Goal: Task Accomplishment & Management: Manage account settings

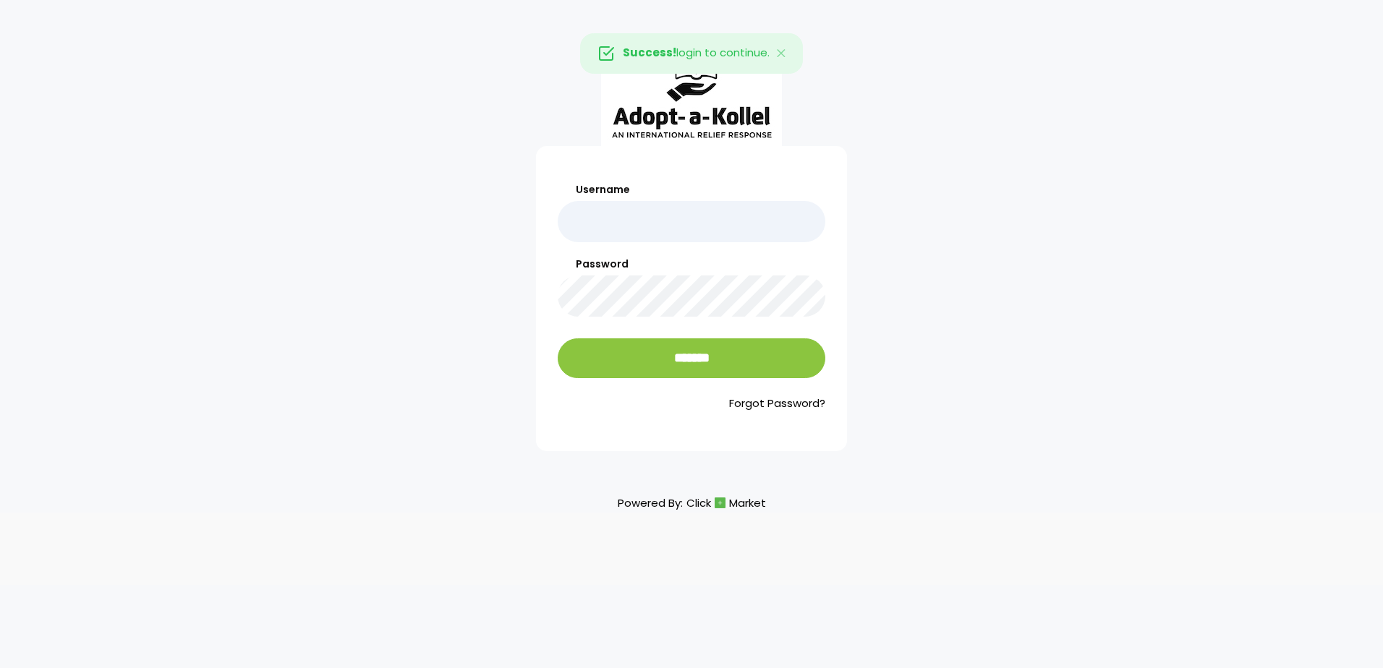
click at [702, 213] on input "Username" at bounding box center [692, 221] width 268 height 41
type input "**********"
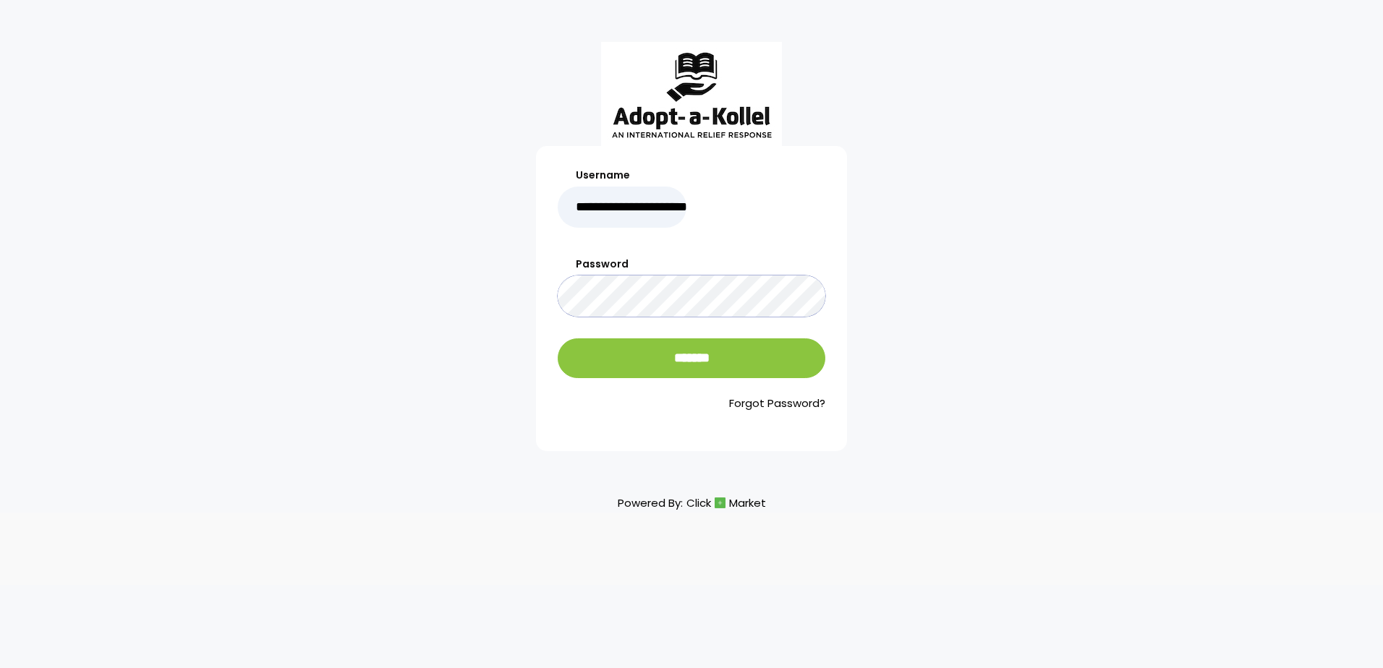
click at [558, 339] on input "*******" at bounding box center [692, 359] width 268 height 40
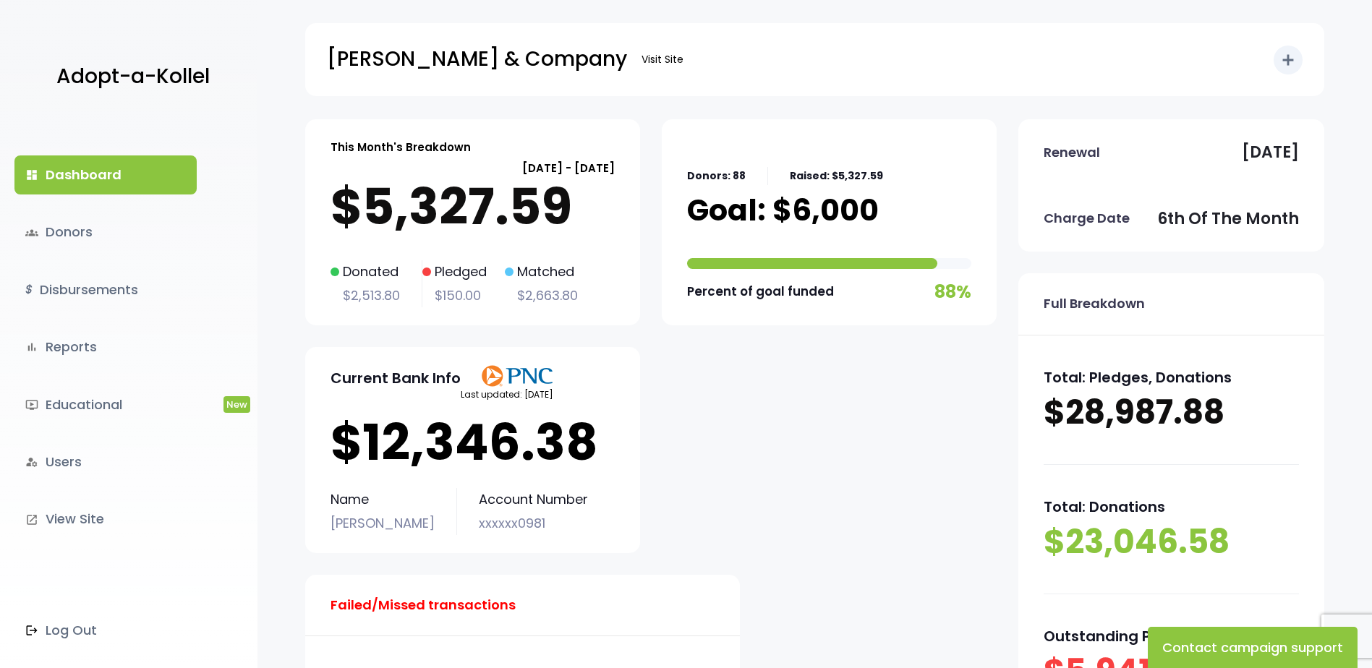
scroll to position [72, 0]
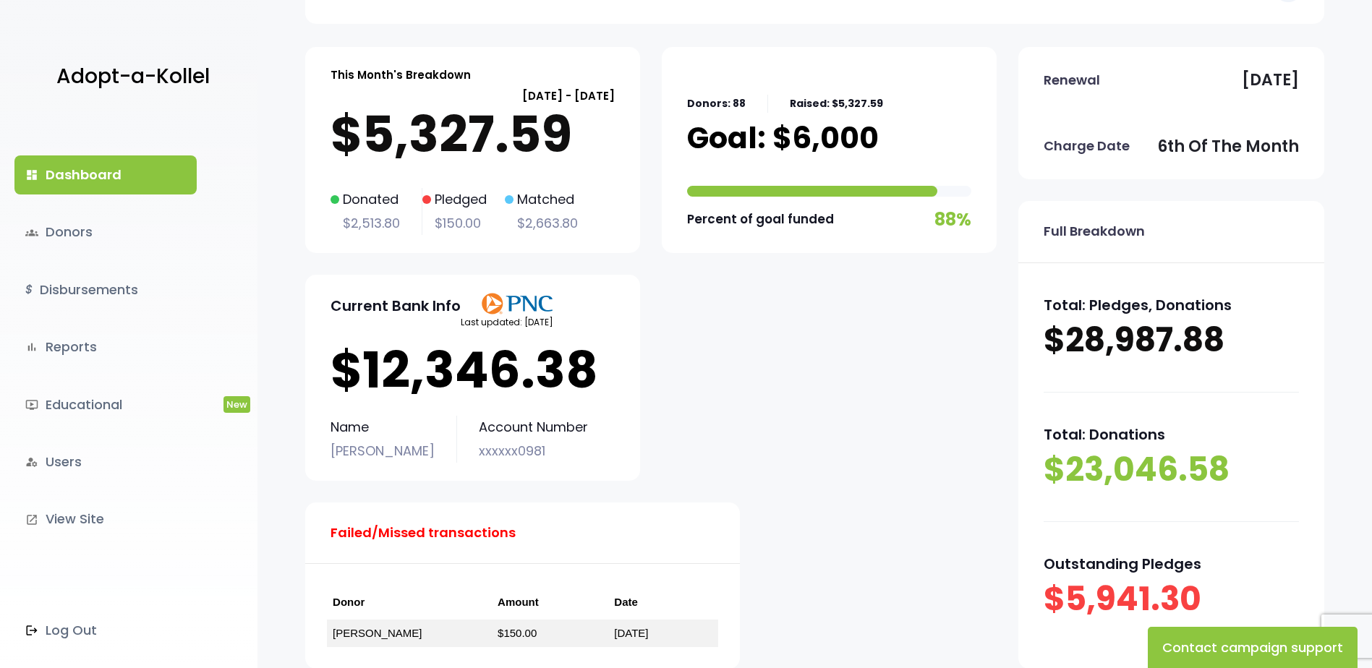
click at [504, 373] on p "$12,346.38" at bounding box center [473, 370] width 284 height 58
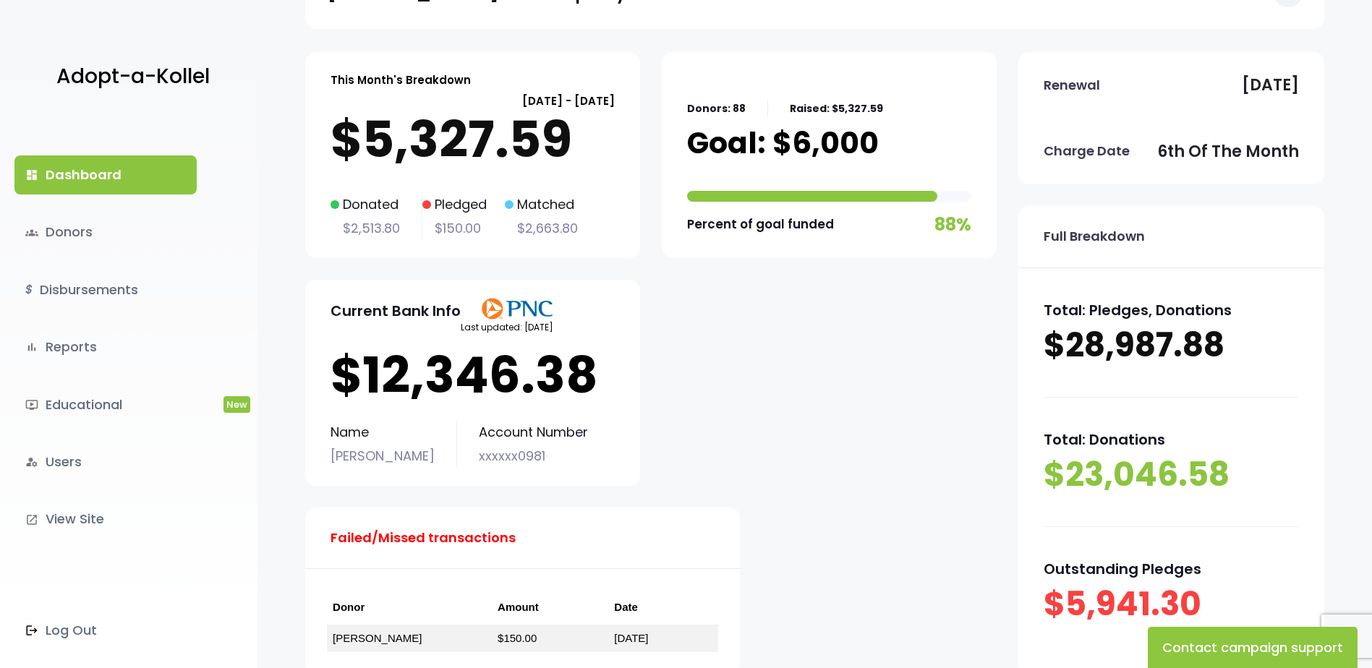
scroll to position [51, 0]
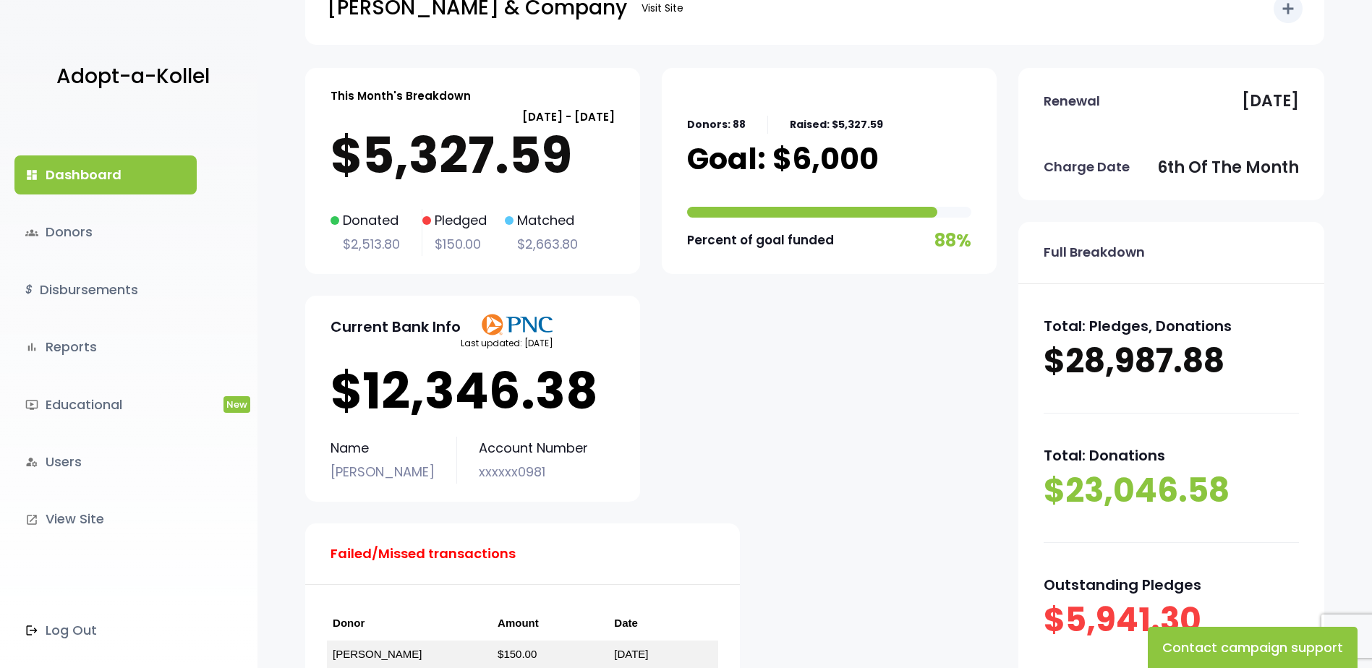
click at [460, 382] on p "$12,346.38" at bounding box center [473, 391] width 284 height 58
click at [491, 385] on p "$12,346.38" at bounding box center [473, 391] width 284 height 58
click at [545, 330] on img at bounding box center [517, 325] width 72 height 22
click at [551, 316] on img at bounding box center [517, 325] width 72 height 22
click at [551, 323] on img at bounding box center [517, 325] width 72 height 22
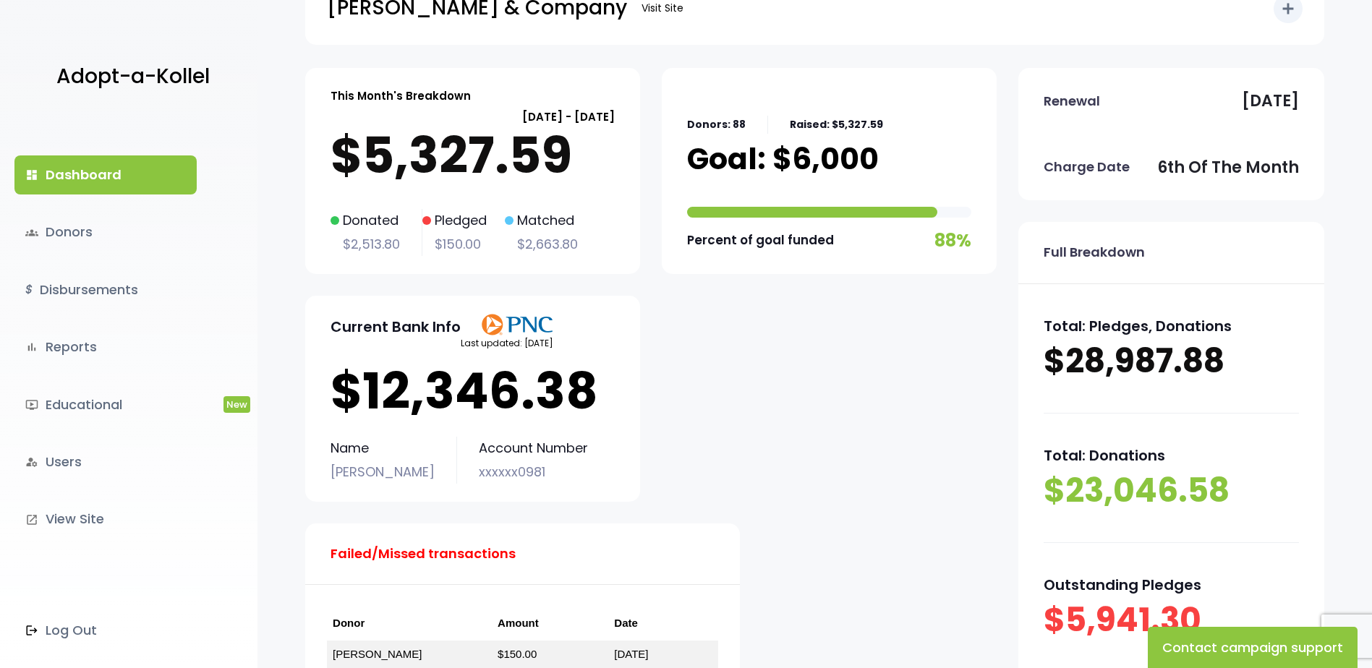
click at [429, 326] on p "Current Bank Info" at bounding box center [396, 327] width 130 height 26
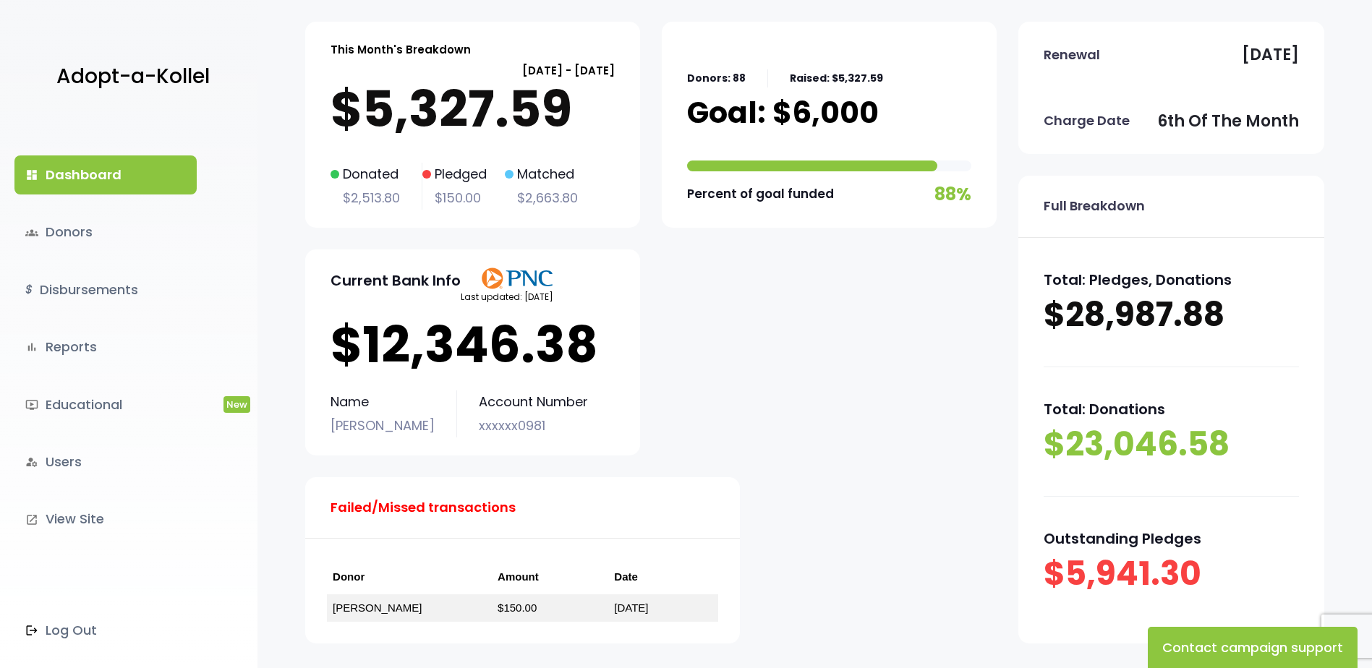
scroll to position [124, 0]
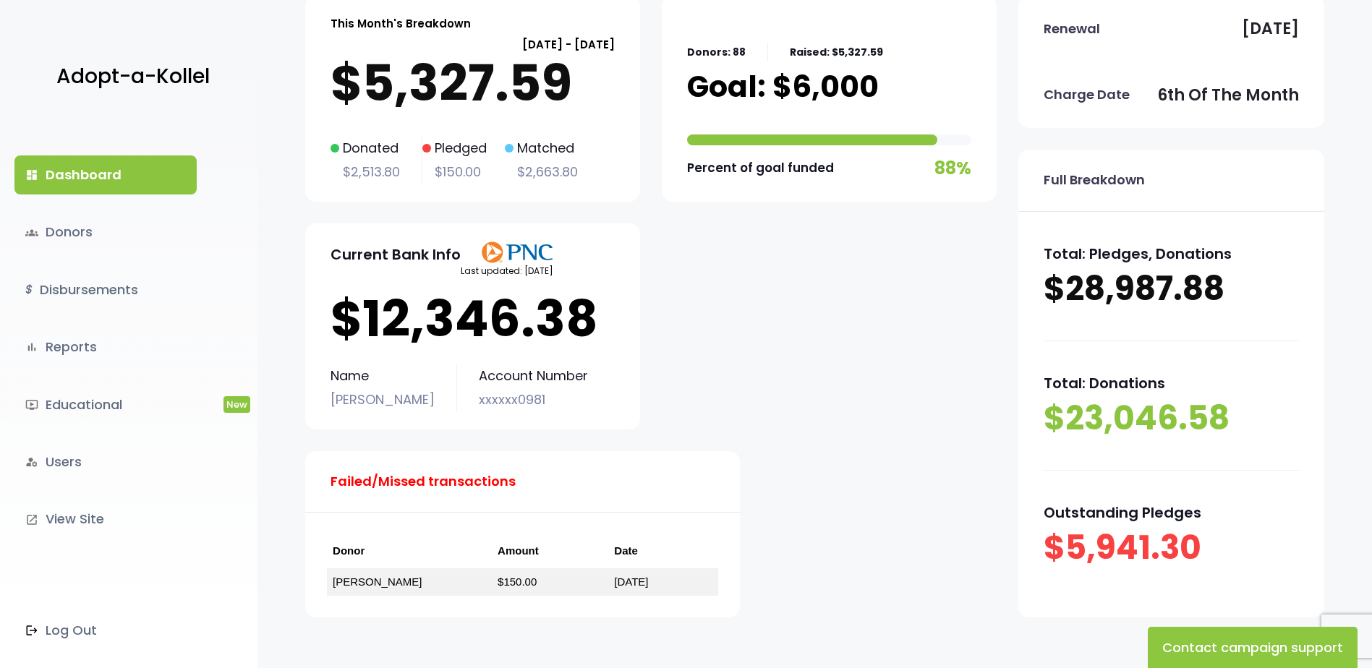
click at [479, 400] on p "xxxxxx0981" at bounding box center [533, 399] width 109 height 23
click at [135, 292] on link "$ Disbursements" at bounding box center [105, 290] width 182 height 39
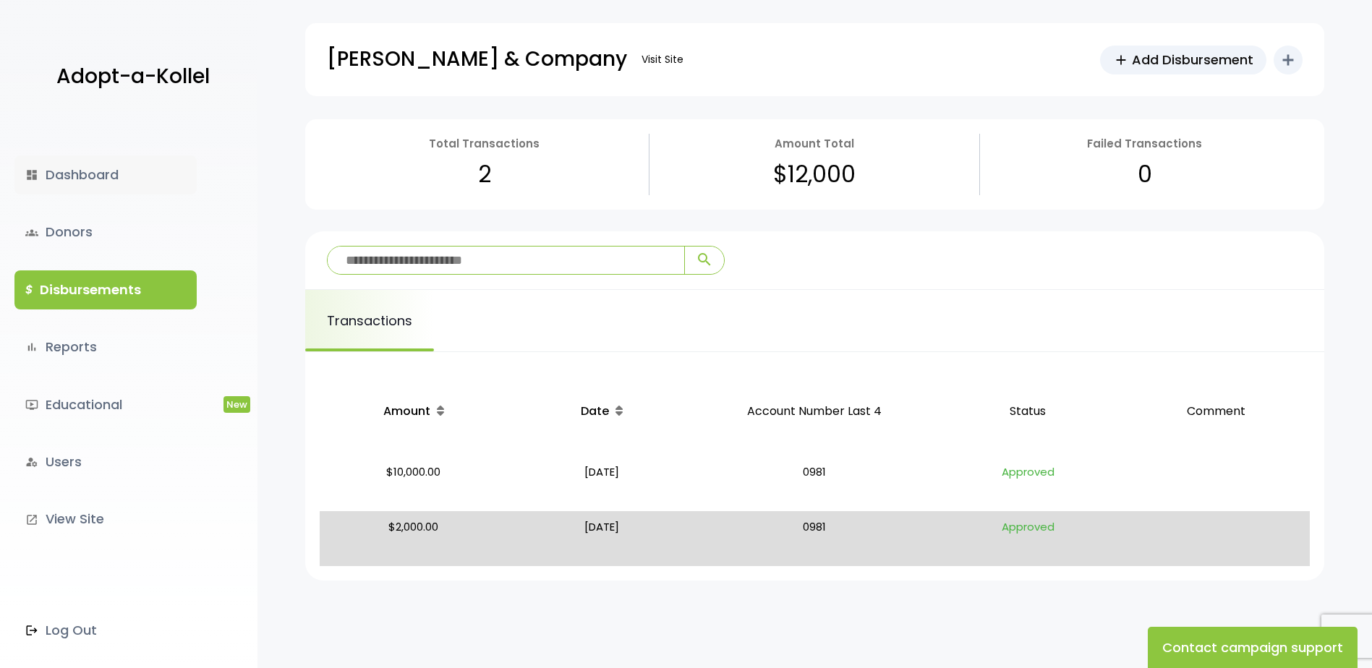
click at [95, 183] on link "dashboard Dashboard" at bounding box center [105, 175] width 182 height 39
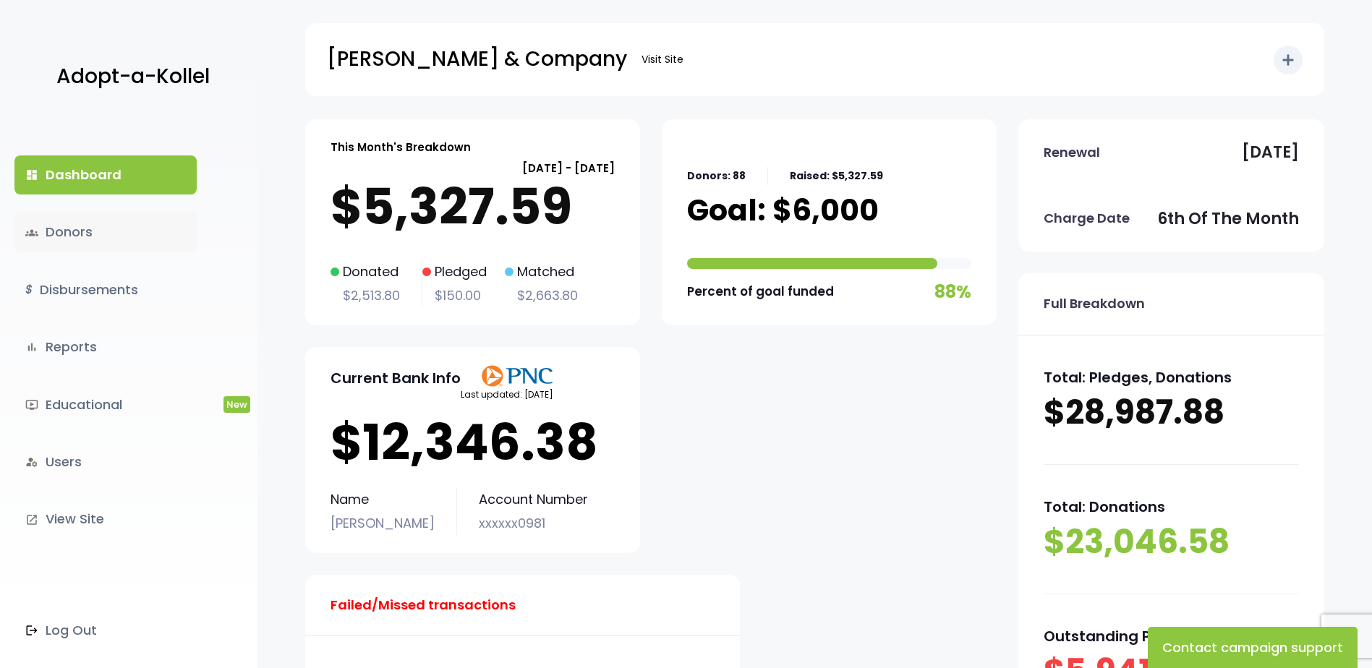
click at [101, 237] on link "groups Donors" at bounding box center [105, 232] width 182 height 39
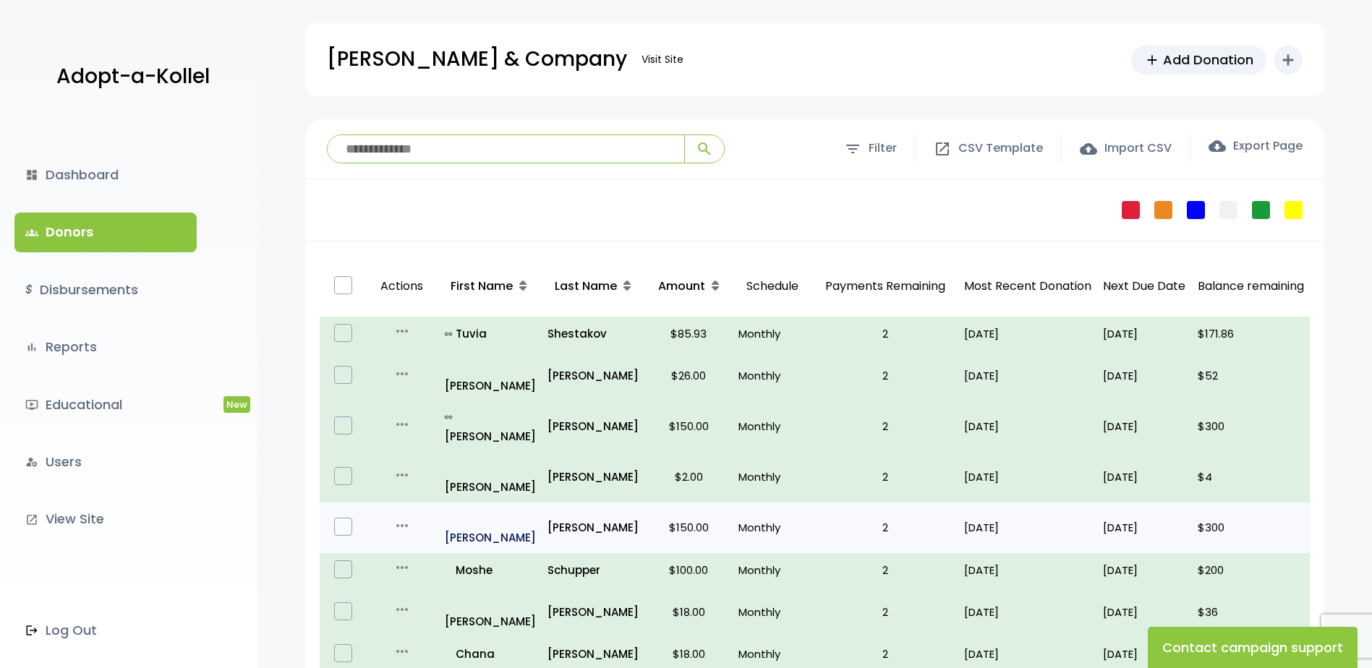
click at [476, 509] on p "all_inclusive [PERSON_NAME]" at bounding box center [490, 528] width 91 height 39
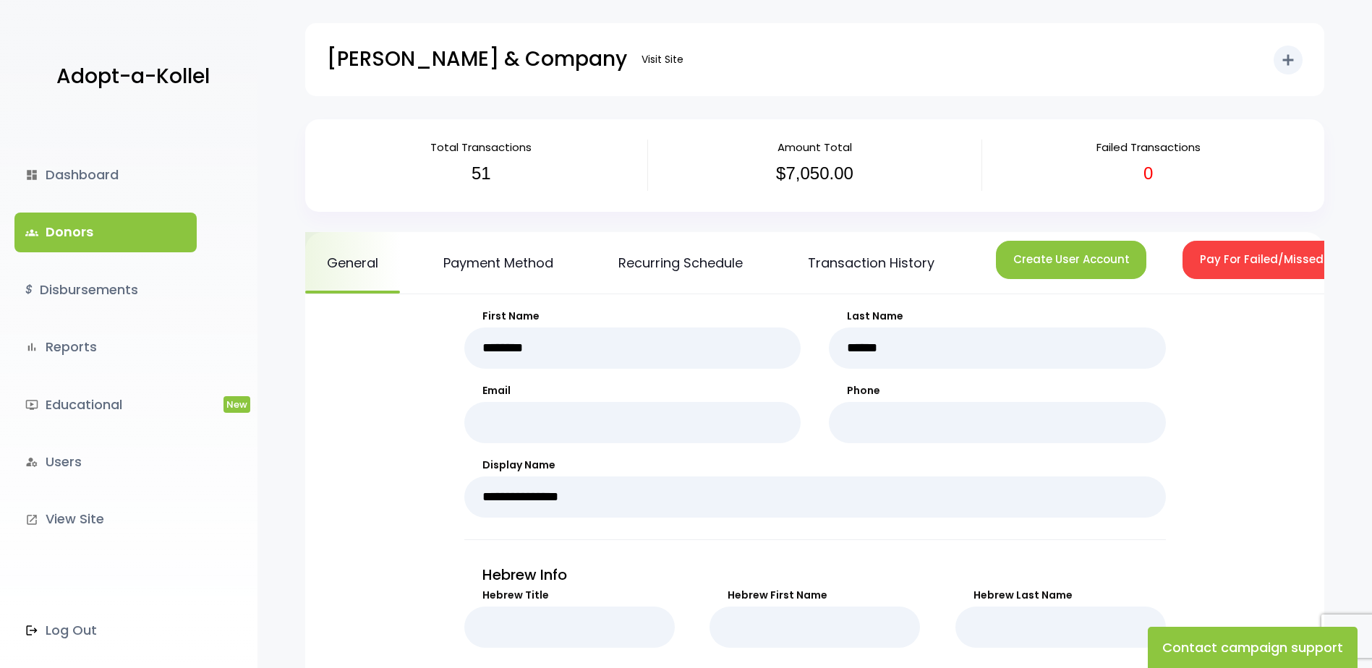
click at [673, 260] on link "Recurring Schedule" at bounding box center [681, 262] width 168 height 61
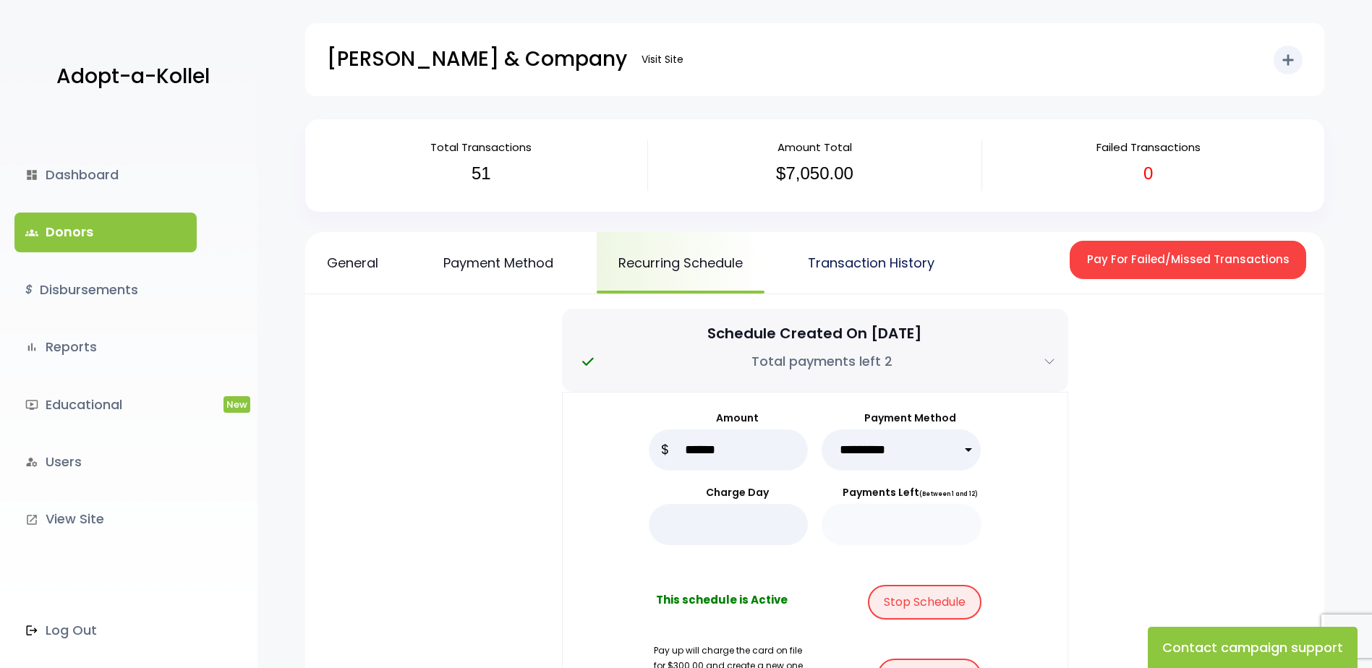
click at [859, 263] on link "Transaction History" at bounding box center [871, 262] width 170 height 61
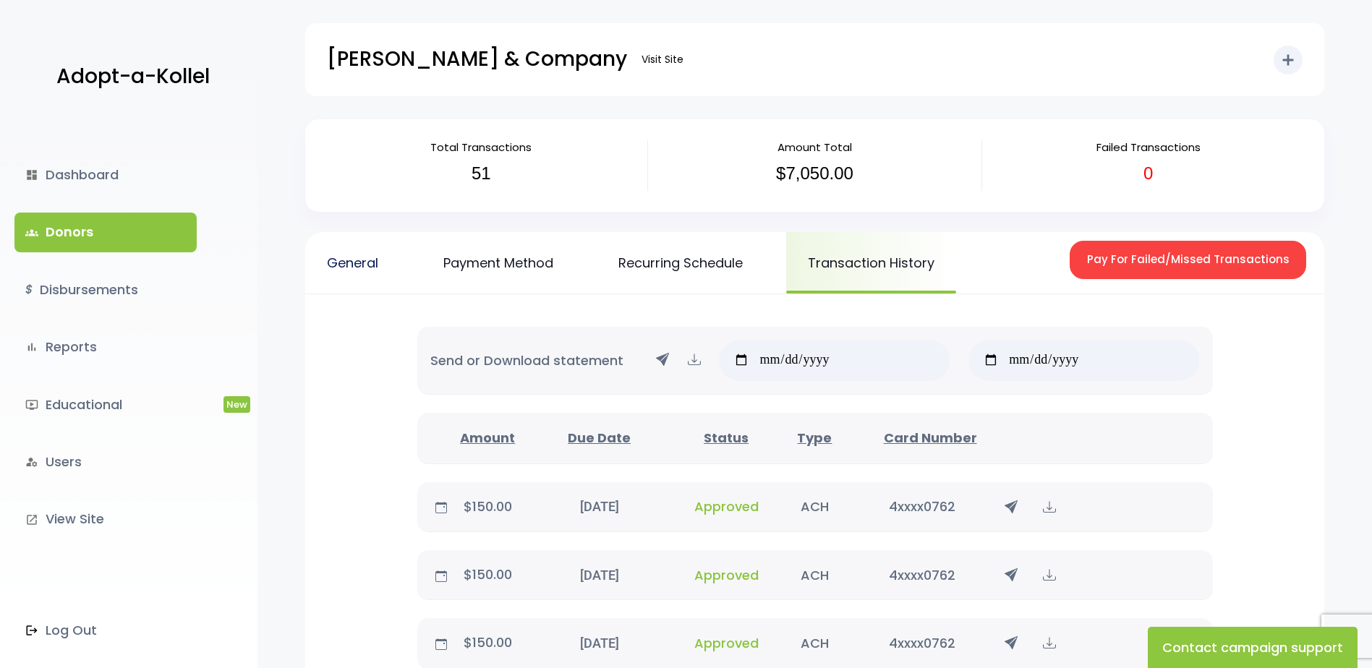
click at [361, 271] on link "General" at bounding box center [352, 262] width 95 height 61
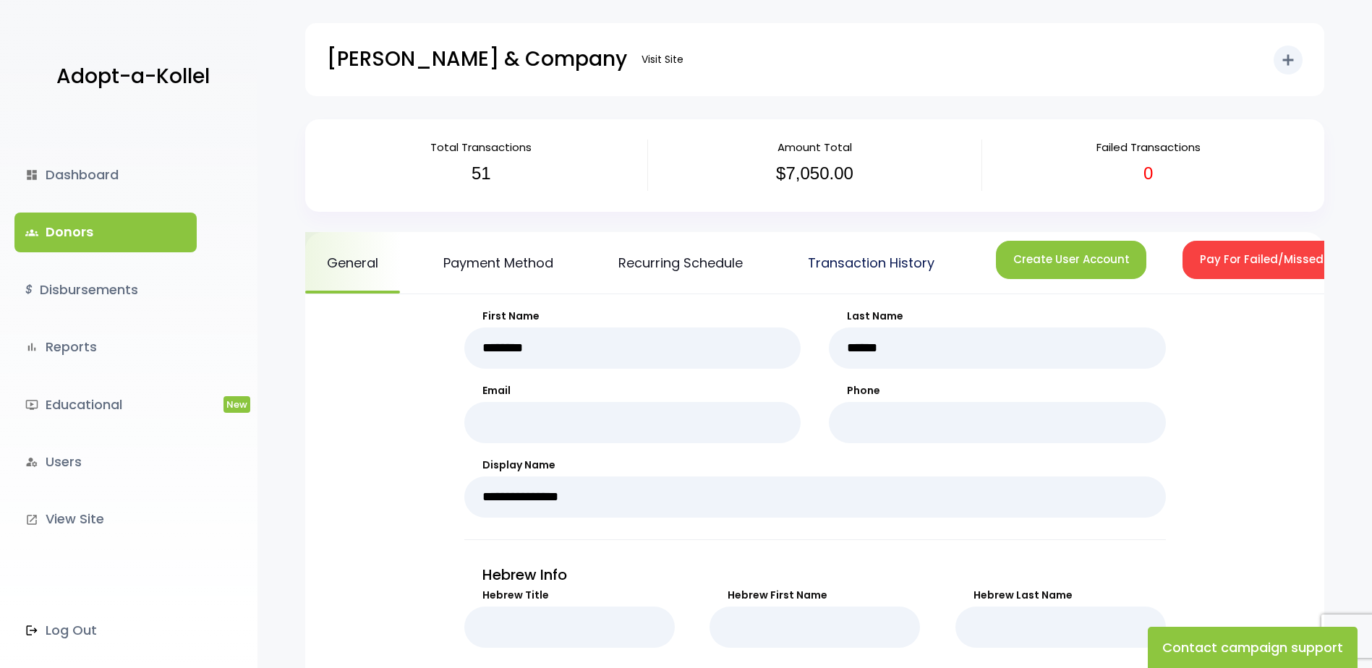
click at [921, 265] on link "Transaction History" at bounding box center [871, 262] width 170 height 61
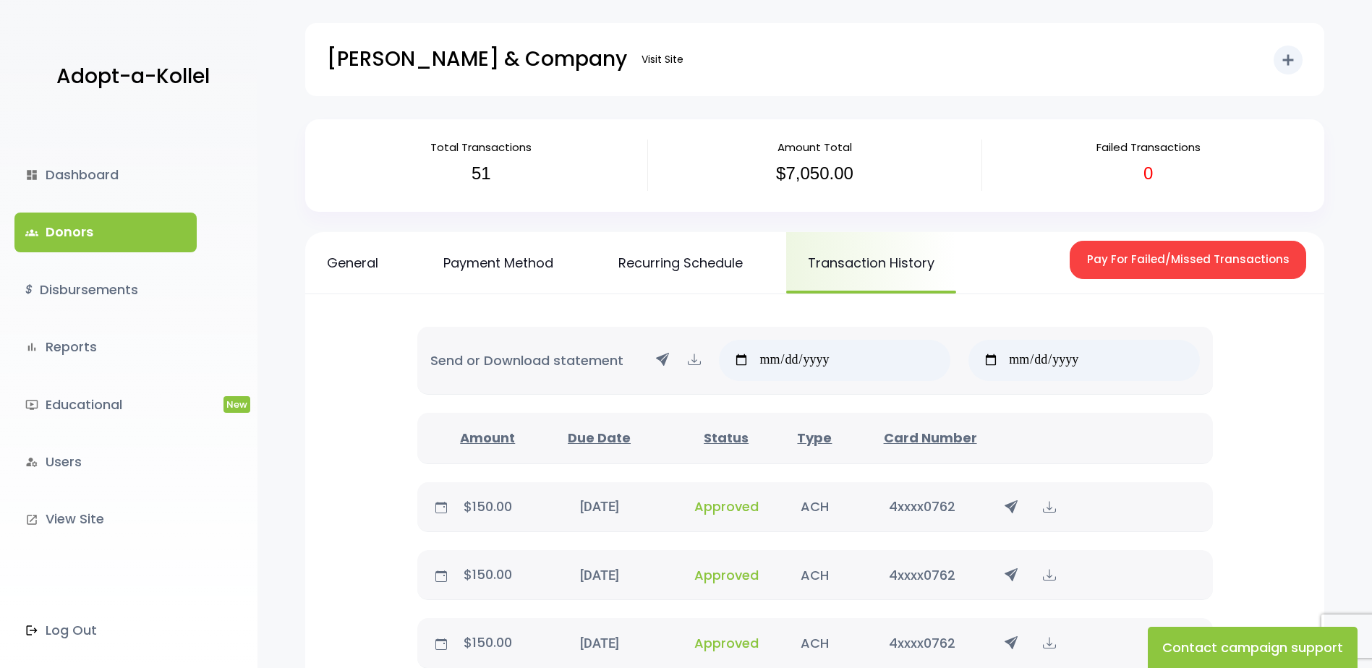
click at [98, 242] on link "groups Donors" at bounding box center [105, 232] width 182 height 39
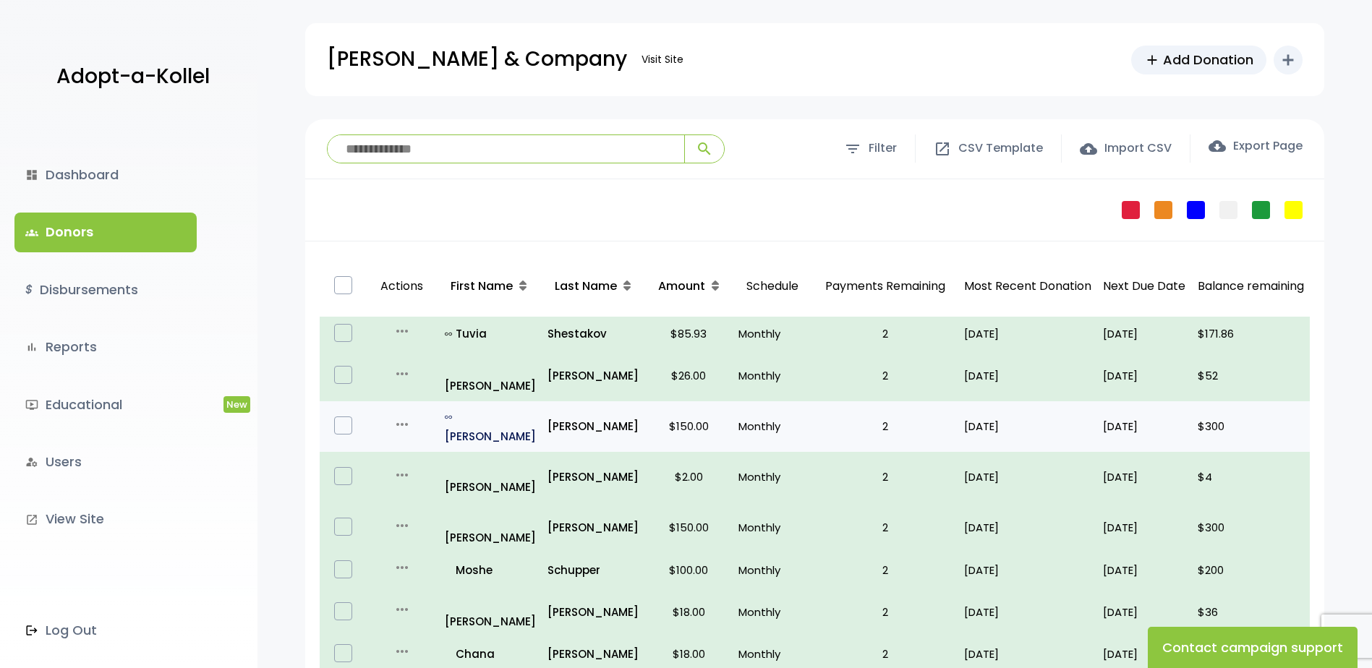
click at [476, 407] on p "all_inclusive Chaya" at bounding box center [490, 426] width 91 height 39
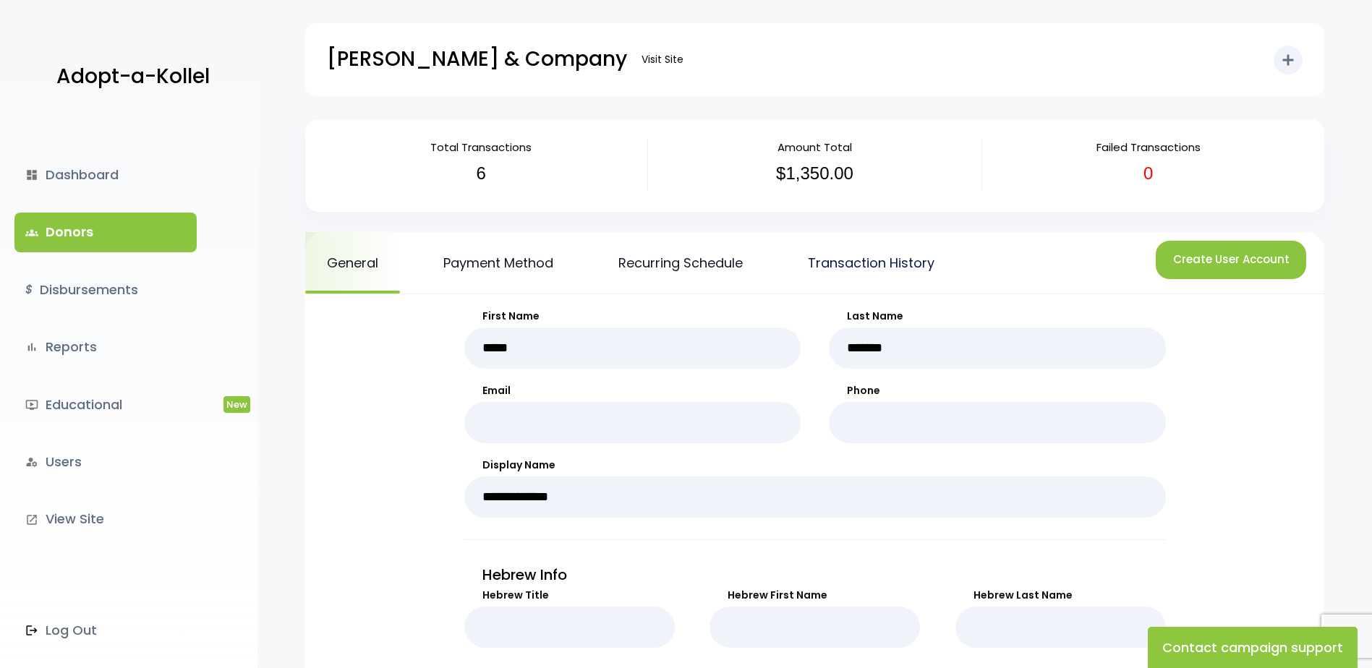
click at [900, 263] on link "Transaction History" at bounding box center [871, 262] width 170 height 61
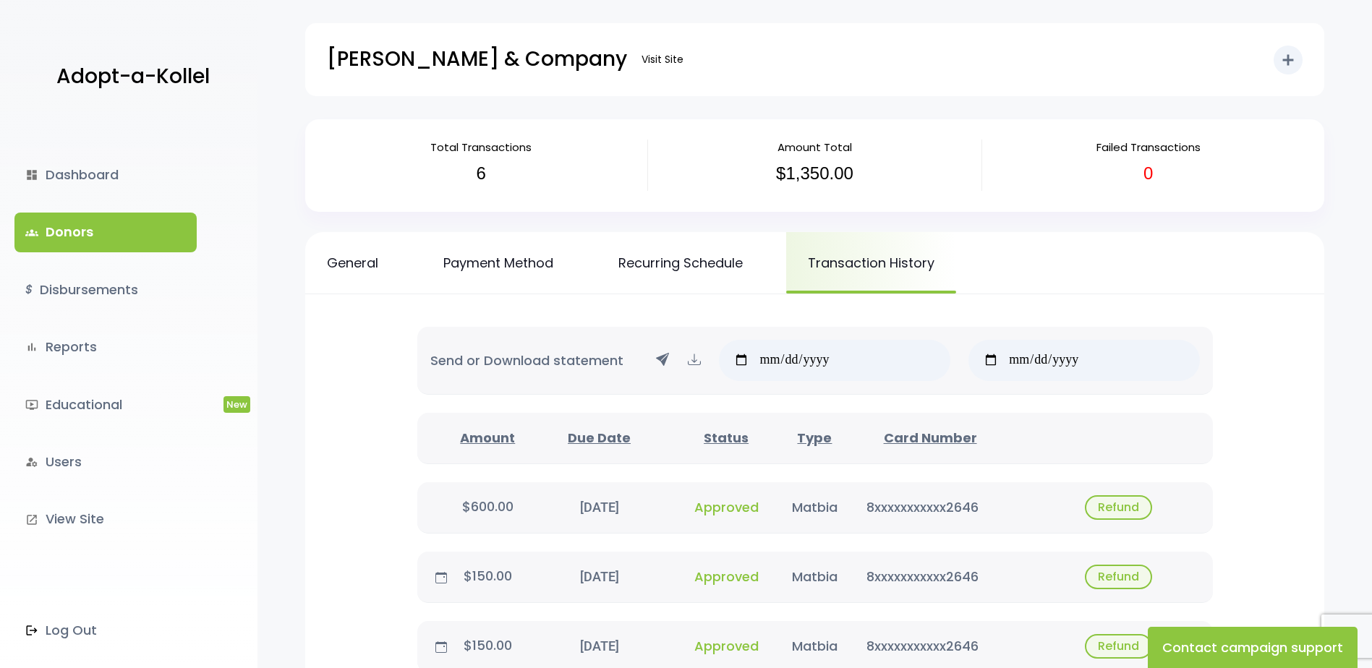
click at [166, 236] on link "groups Donors" at bounding box center [105, 232] width 182 height 39
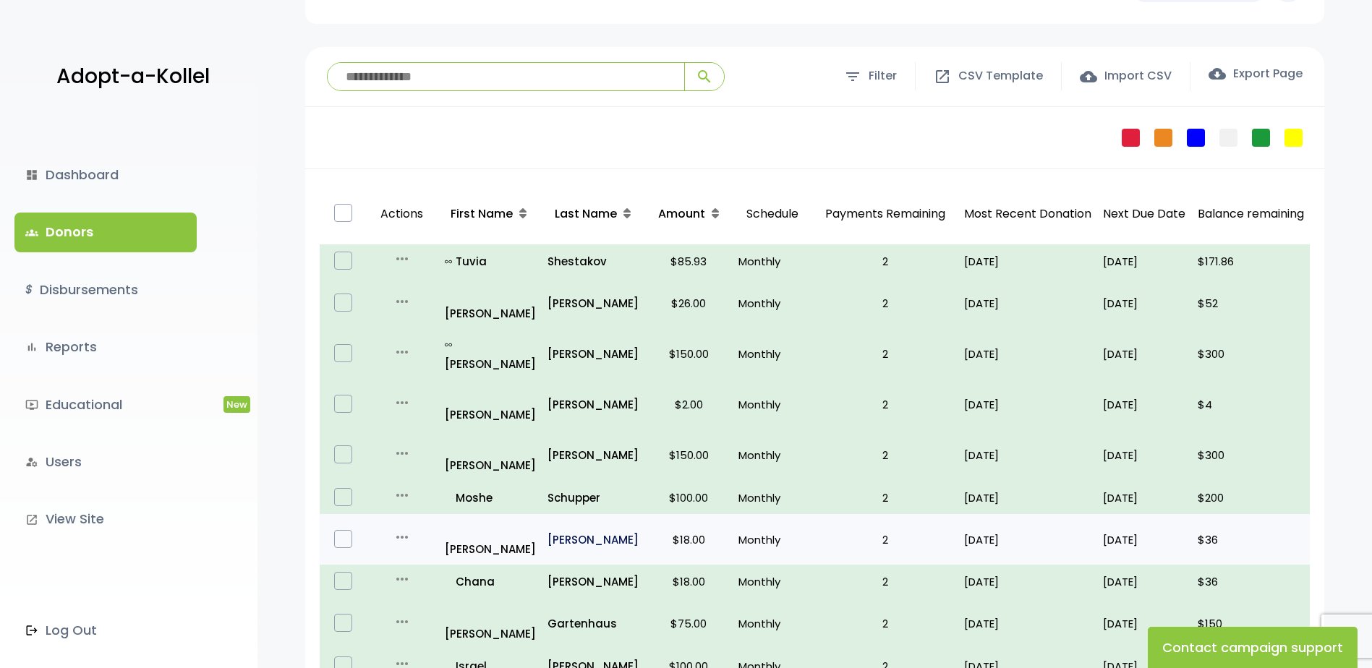
scroll to position [145, 0]
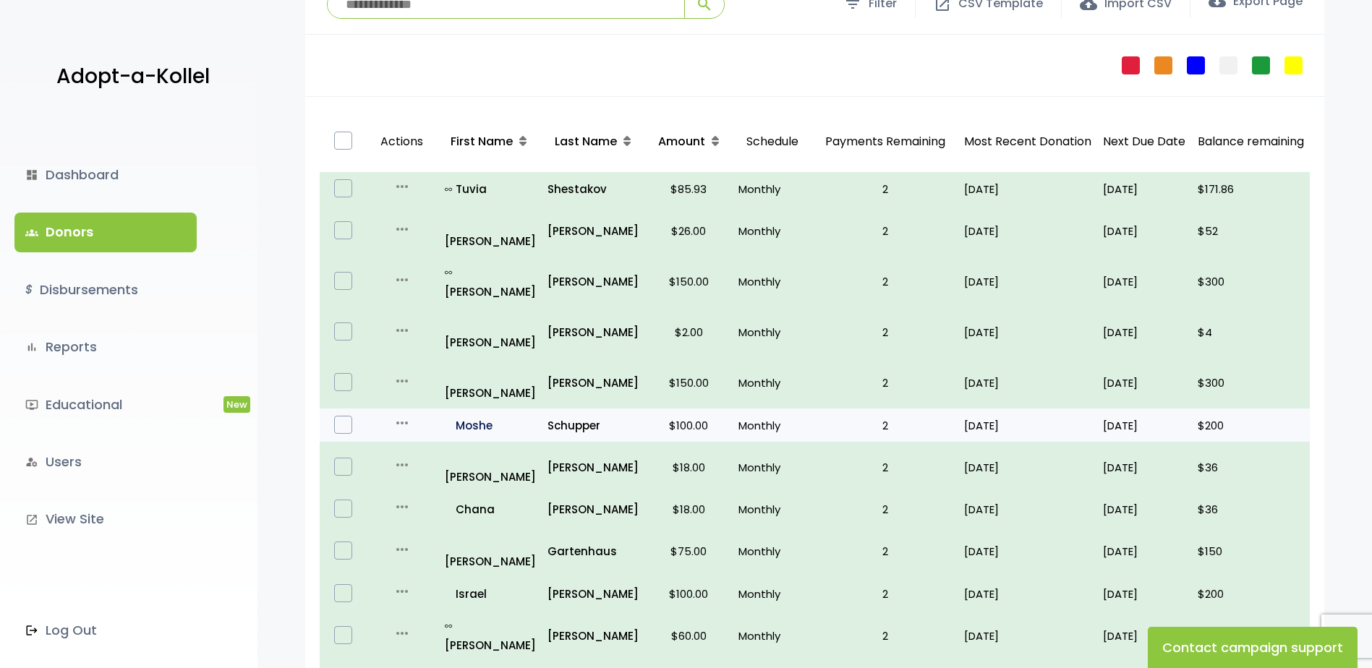
click at [469, 416] on p "all_inclusive Moshe" at bounding box center [490, 426] width 91 height 20
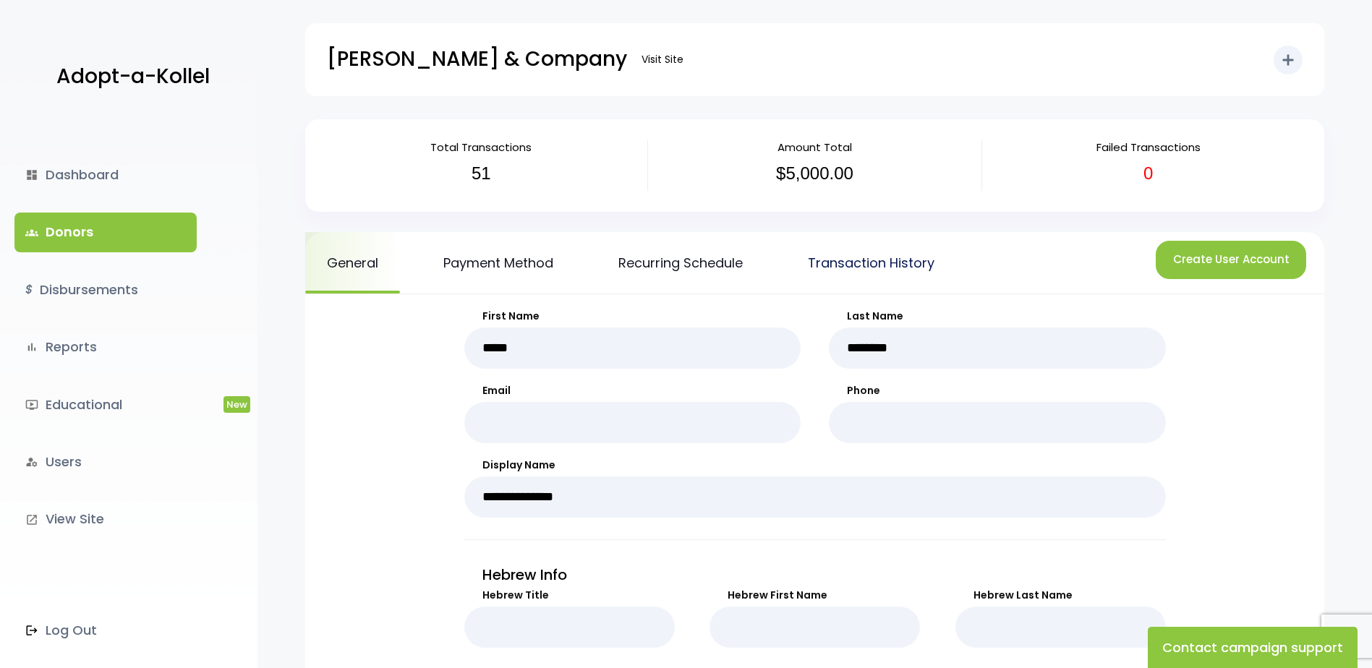
click at [917, 272] on link "Transaction History" at bounding box center [871, 262] width 170 height 61
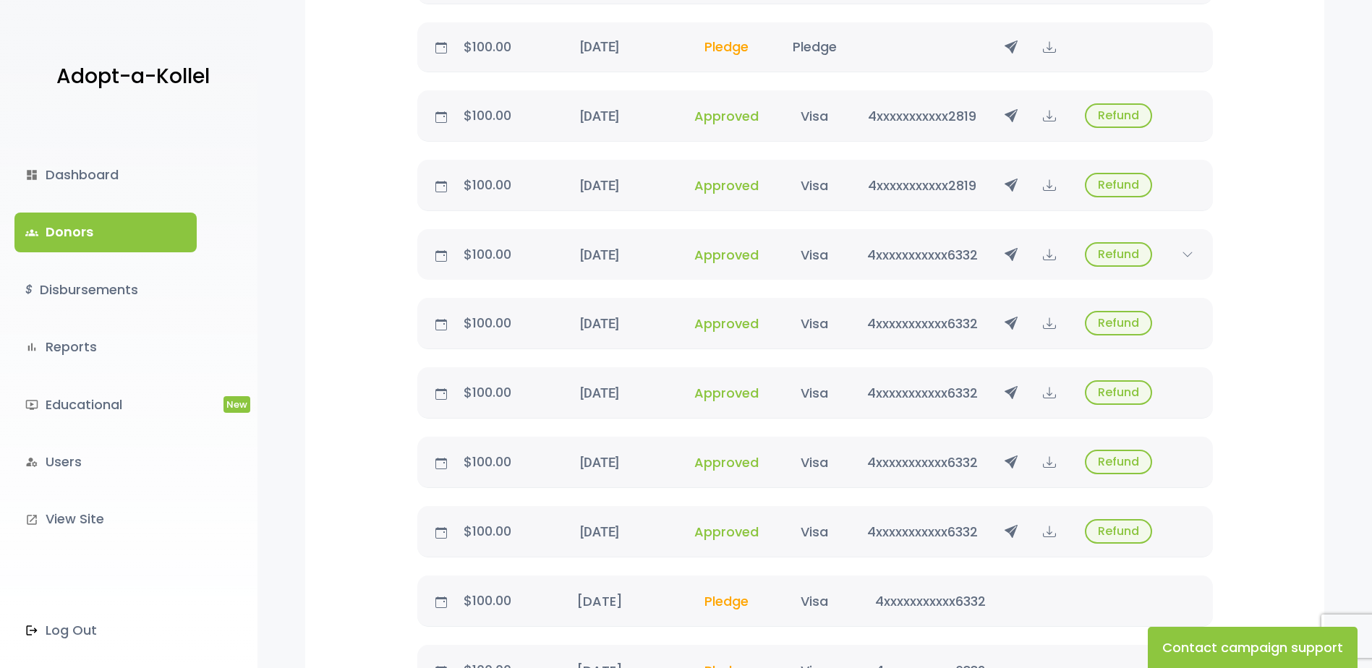
scroll to position [3473, 0]
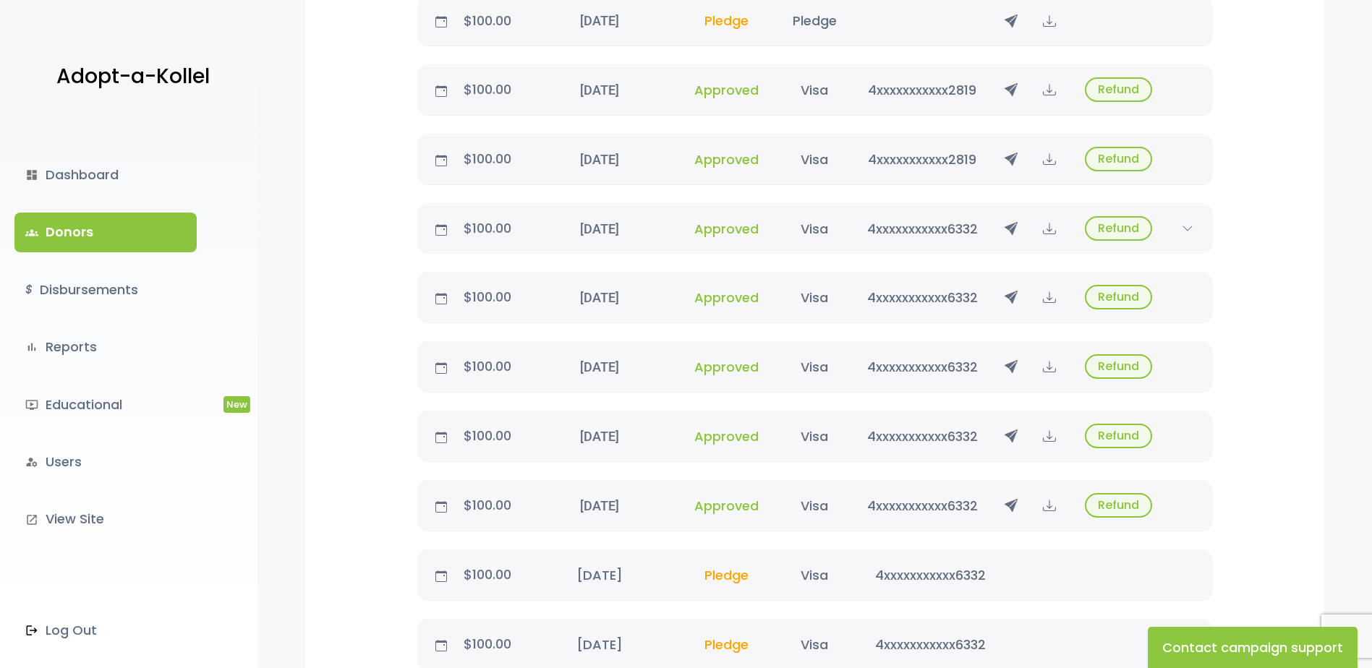
click at [151, 242] on link "groups Donors" at bounding box center [105, 232] width 182 height 39
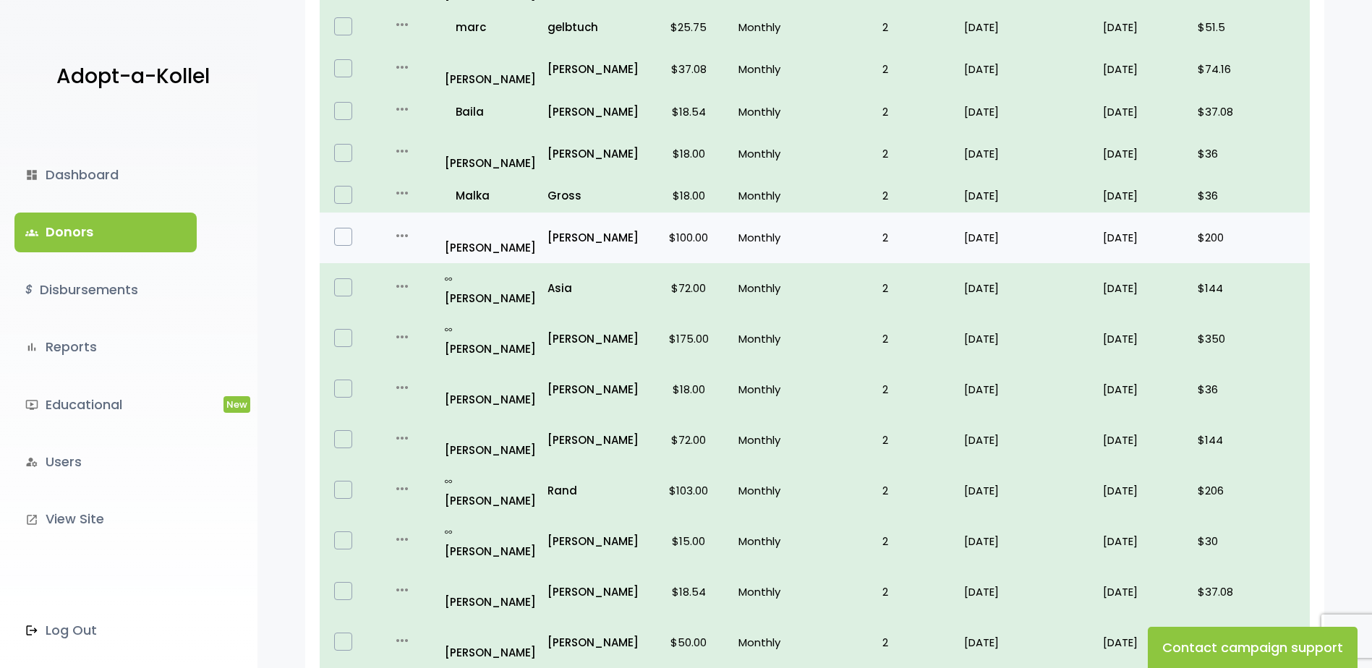
scroll to position [817, 0]
